Goal: Browse casually: Explore the website without a specific task or goal

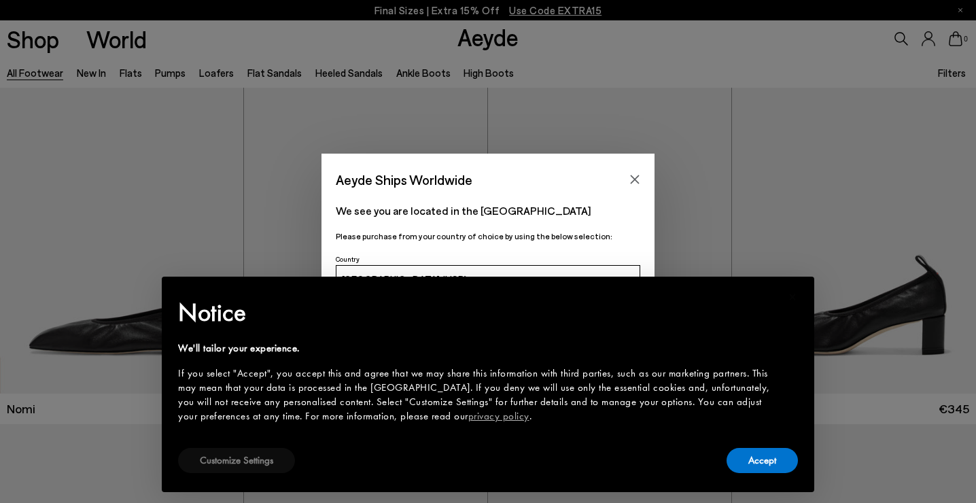
click at [268, 460] on button "Customize Settings" at bounding box center [236, 460] width 117 height 25
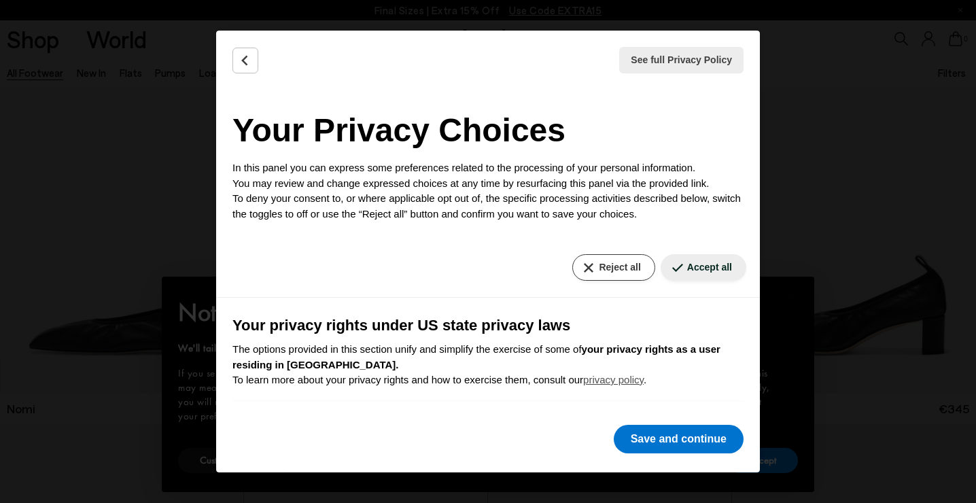
click at [617, 267] on button "Reject all" at bounding box center [613, 267] width 82 height 27
click at [604, 257] on button "Reject all" at bounding box center [613, 267] width 82 height 27
click at [697, 434] on button "Save and continue" at bounding box center [679, 439] width 130 height 29
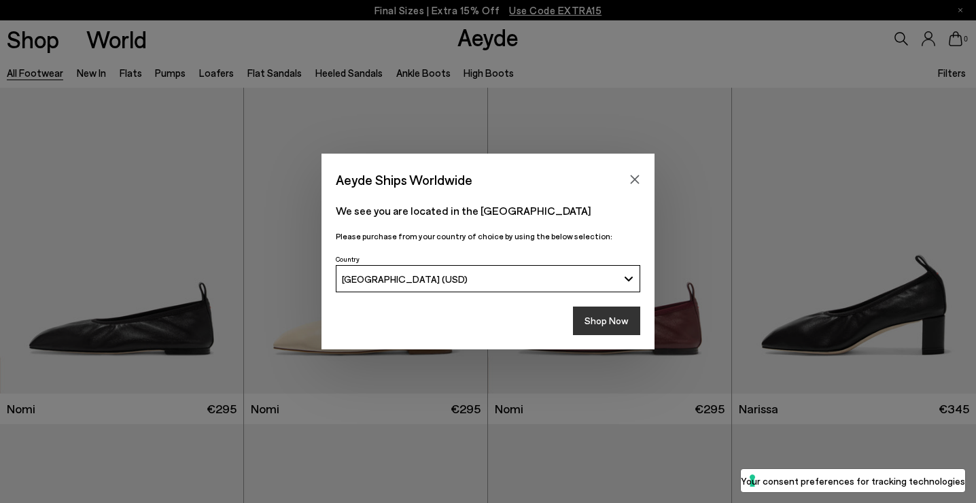
click at [614, 329] on button "Shop Now" at bounding box center [606, 321] width 67 height 29
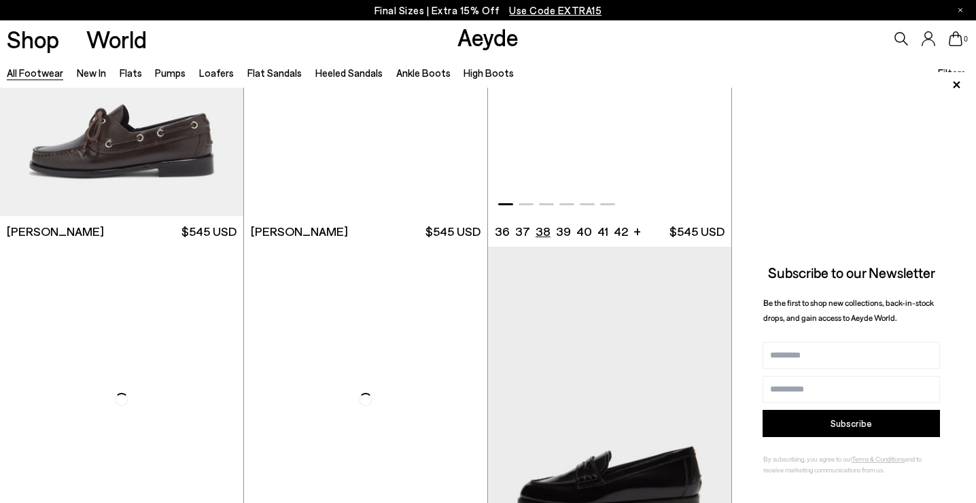
scroll to position [1887, 0]
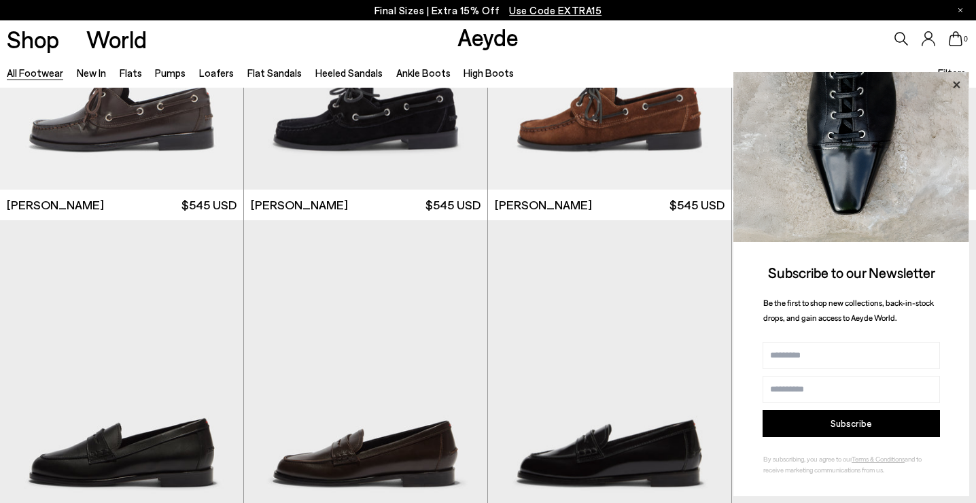
click at [956, 86] on icon at bounding box center [956, 84] width 7 height 7
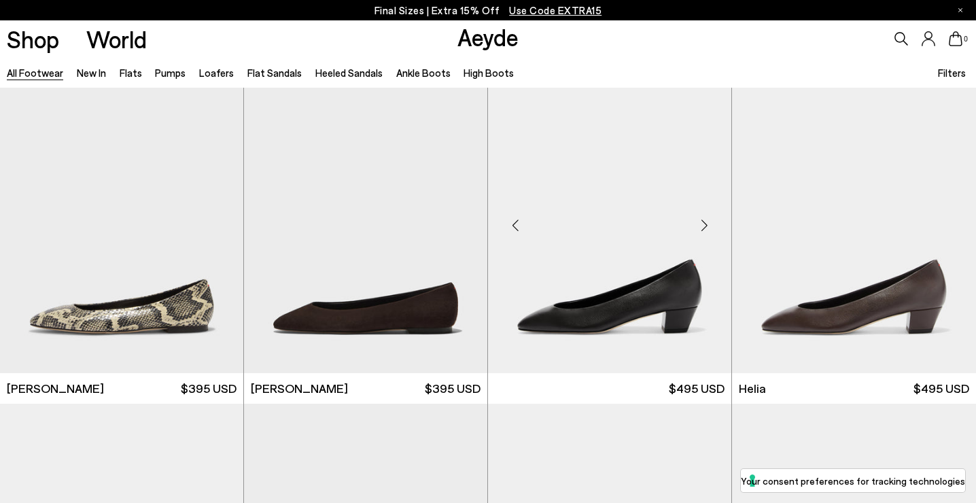
scroll to position [2716, 0]
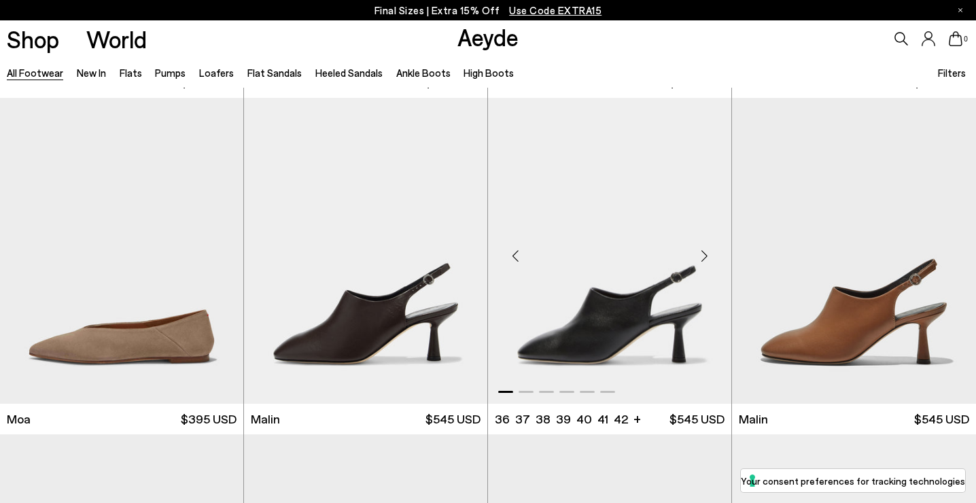
scroll to position [6048, 0]
